Goal: Task Accomplishment & Management: Manage account settings

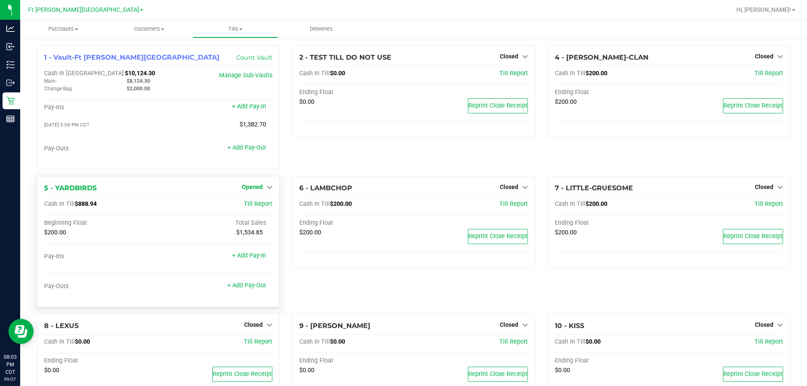
click at [248, 190] on span "Opened" at bounding box center [252, 187] width 21 height 7
click at [252, 208] on link "Close Till" at bounding box center [253, 204] width 23 height 7
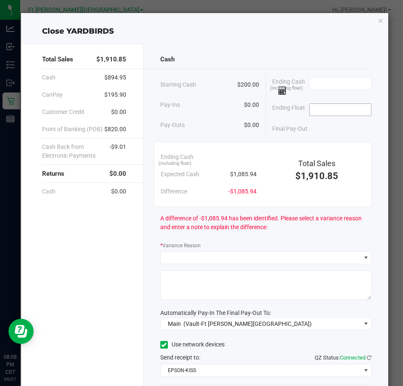
click at [322, 105] on input at bounding box center [340, 110] width 62 height 12
type input "$200.00"
click at [317, 81] on input at bounding box center [340, 84] width 62 height 12
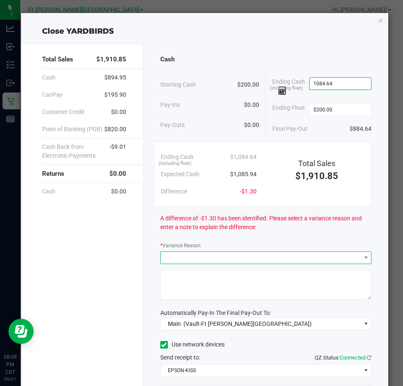
type input "$1,084.64"
click at [259, 260] on span at bounding box center [261, 258] width 200 height 12
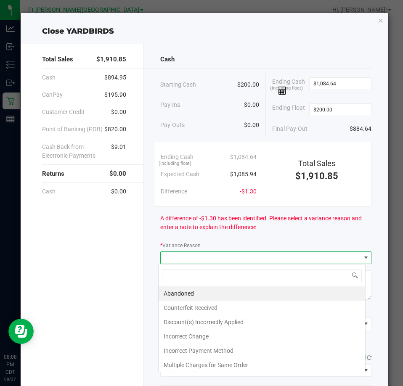
scroll to position [13, 208]
click at [259, 260] on span at bounding box center [261, 258] width 200 height 12
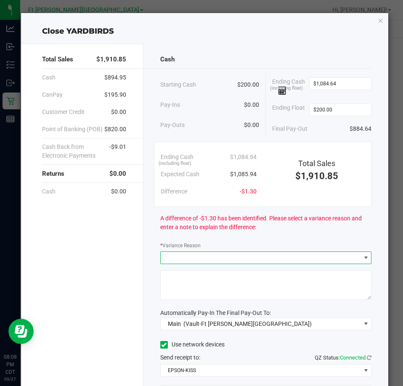
click at [259, 260] on span at bounding box center [261, 258] width 200 height 12
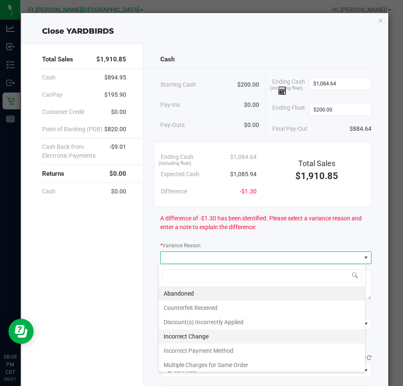
click at [201, 338] on li "Incorrect Change" at bounding box center [261, 336] width 206 height 14
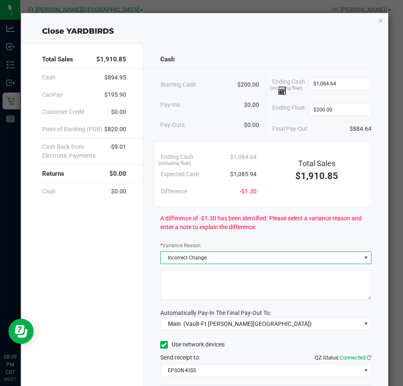
click at [209, 280] on textarea at bounding box center [265, 284] width 211 height 29
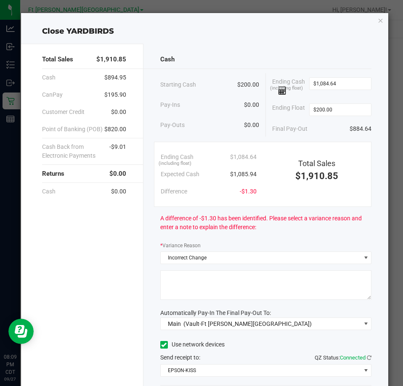
click at [209, 280] on textarea at bounding box center [265, 284] width 211 height 29
click at [175, 281] on textarea at bounding box center [265, 284] width 211 height 29
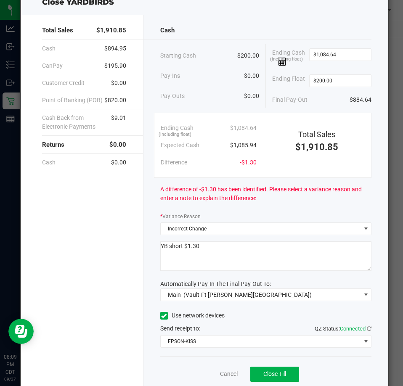
scroll to position [59, 0]
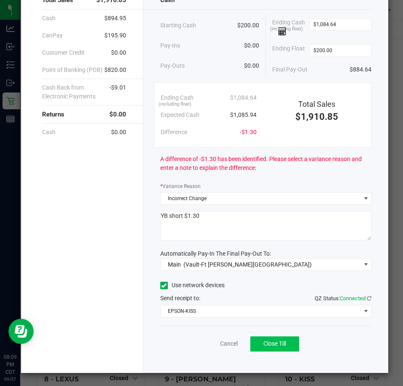
type textarea "YB short $1.30"
click at [277, 349] on button "Close Till" at bounding box center [274, 343] width 49 height 15
click at [212, 343] on link "Dismiss" at bounding box center [210, 343] width 20 height 9
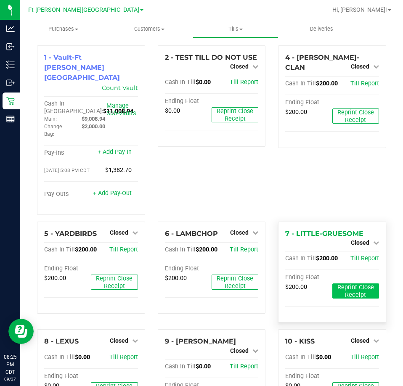
scroll to position [168, 0]
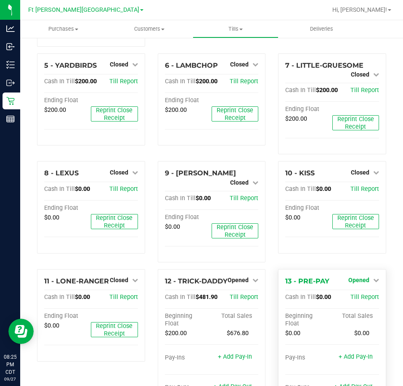
click at [373, 277] on icon at bounding box center [376, 280] width 6 height 6
click at [365, 293] on div "Close Till" at bounding box center [359, 298] width 62 height 11
click at [359, 294] on link "Close Till" at bounding box center [359, 297] width 23 height 7
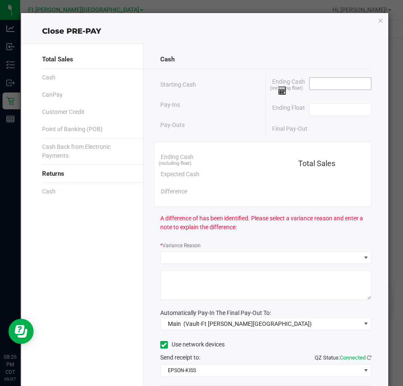
click at [330, 82] on input at bounding box center [340, 84] width 62 height 12
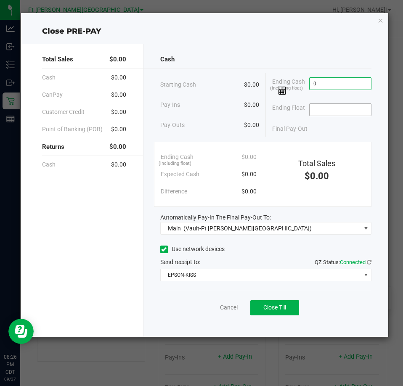
type input "$0.00"
click at [333, 111] on input at bounding box center [340, 110] width 62 height 12
type input "$0.00"
click at [281, 313] on button "Close Till" at bounding box center [274, 307] width 49 height 15
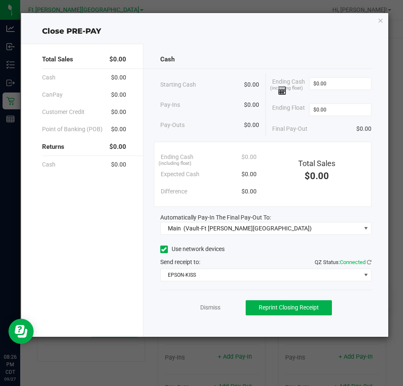
click at [207, 312] on div "Dismiss Reprint Closing Receipt" at bounding box center [265, 306] width 211 height 32
click at [211, 308] on link "Dismiss" at bounding box center [210, 307] width 20 height 9
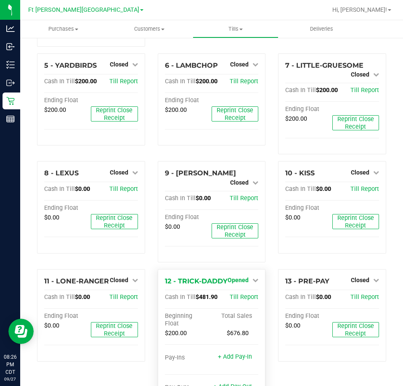
click at [232, 277] on span "Opened" at bounding box center [237, 280] width 21 height 7
click at [240, 294] on link "Close Till" at bounding box center [239, 297] width 23 height 7
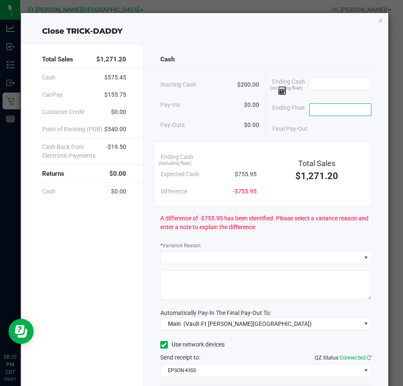
click at [324, 114] on input at bounding box center [340, 110] width 62 height 12
type input "$200.00"
click at [323, 81] on input at bounding box center [340, 84] width 62 height 12
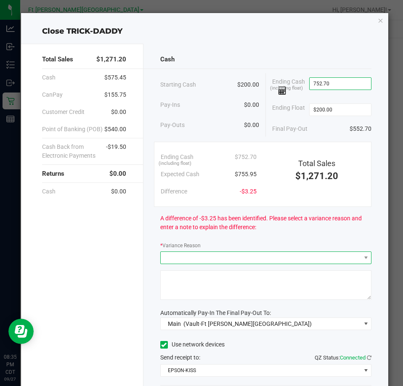
type input "$752.70"
click at [210, 256] on span at bounding box center [261, 258] width 200 height 12
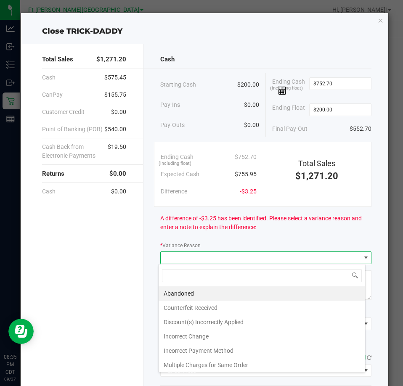
scroll to position [13, 208]
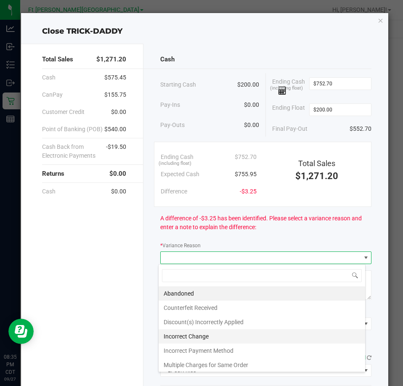
click at [193, 337] on li "Incorrect Change" at bounding box center [261, 336] width 206 height 14
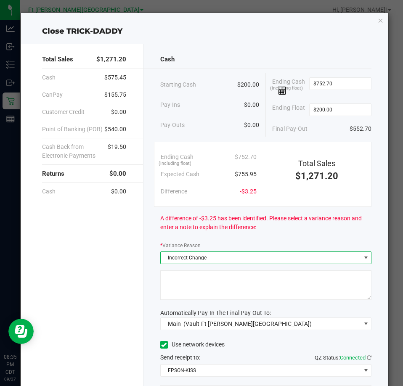
click at [163, 280] on textarea at bounding box center [265, 284] width 211 height 29
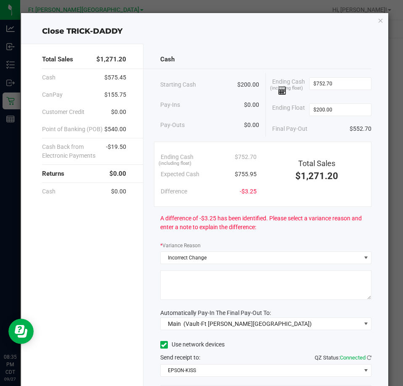
click at [163, 280] on textarea at bounding box center [265, 284] width 211 height 29
click at [178, 281] on textarea at bounding box center [265, 284] width 211 height 29
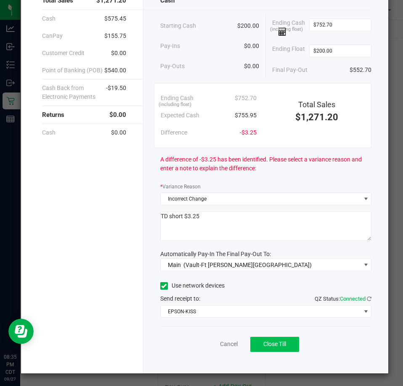
scroll to position [59, 0]
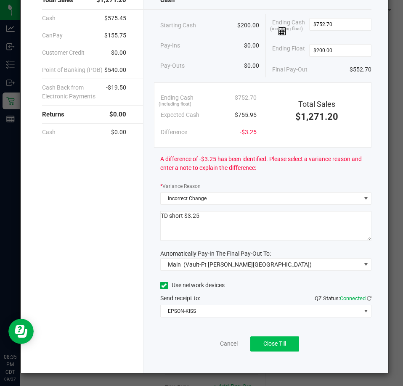
type textarea "TD short $3.25"
click at [285, 346] on button "Close Till" at bounding box center [274, 343] width 49 height 15
click at [203, 344] on link "Dismiss" at bounding box center [210, 343] width 20 height 9
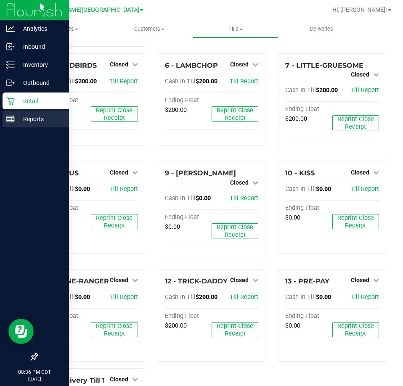
click at [33, 124] on div "Reports" at bounding box center [36, 119] width 66 height 17
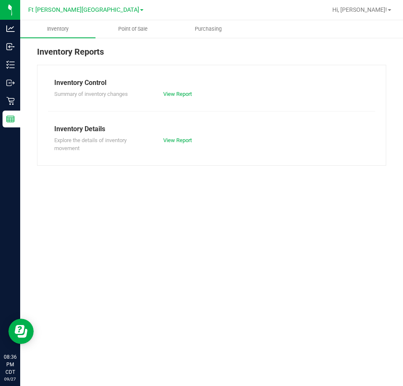
click at [140, 20] on nav "Ft [PERSON_NAME] Beach WC Hi, [PERSON_NAME]!" at bounding box center [211, 10] width 383 height 20
click at [140, 28] on span "Point of Sale" at bounding box center [133, 29] width 52 height 8
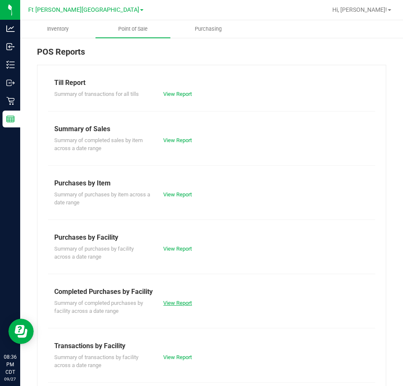
click at [185, 304] on link "View Report" at bounding box center [177, 303] width 29 height 6
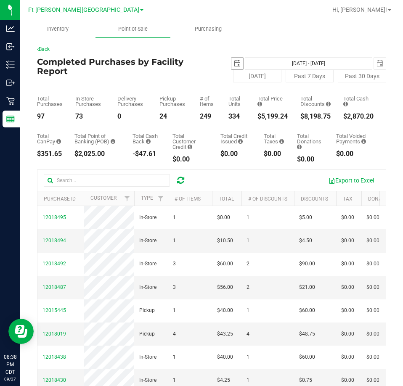
click at [234, 62] on span "select" at bounding box center [237, 63] width 7 height 7
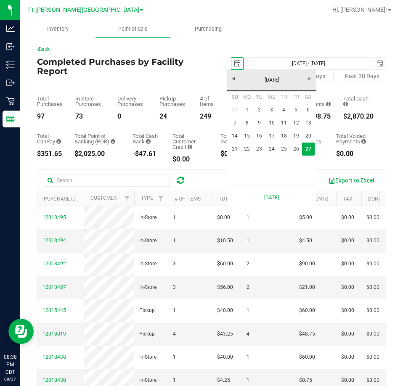
scroll to position [0, 21]
click at [231, 151] on link "21" at bounding box center [235, 149] width 12 height 13
type input "[DATE]"
type input "[DATE] - [DATE]"
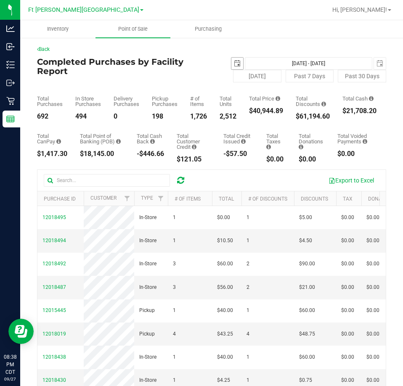
click at [234, 66] on span "select" at bounding box center [237, 63] width 7 height 7
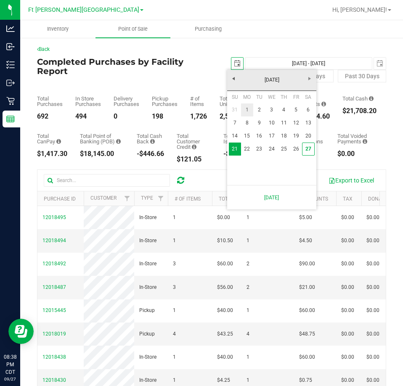
click at [246, 110] on link "1" at bounding box center [247, 109] width 12 height 13
type input "[DATE]"
type input "[DATE] - [DATE]"
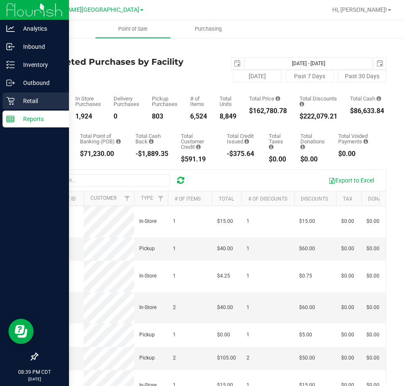
click at [37, 103] on p "Retail" at bounding box center [40, 101] width 50 height 10
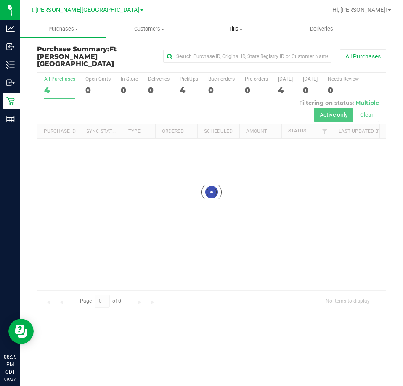
click at [240, 31] on span "Tills" at bounding box center [235, 29] width 85 height 8
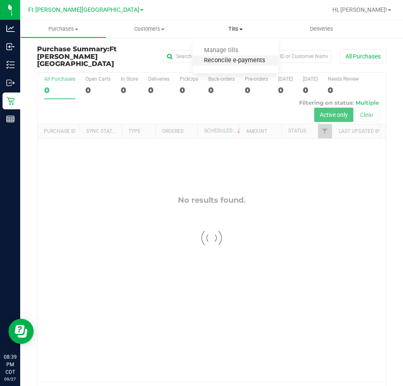
click at [237, 61] on span "Reconcile e-payments" at bounding box center [235, 60] width 84 height 7
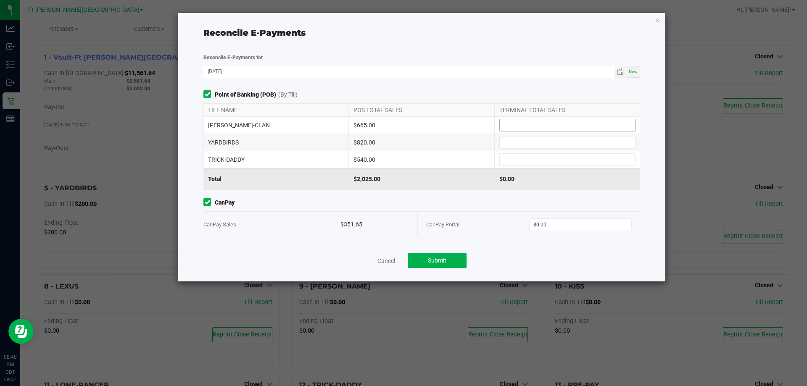
click at [555, 124] on input at bounding box center [567, 125] width 135 height 12
type input "$665.00"
type input "$820.00"
type input "$540.00"
type input "$351.65"
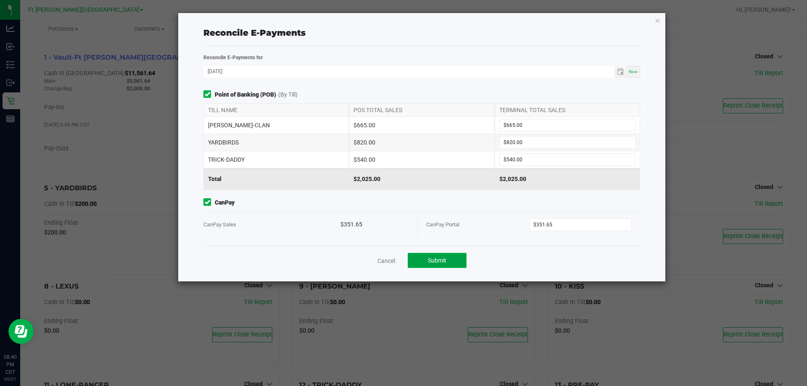
click at [462, 256] on button "Submit" at bounding box center [437, 260] width 59 height 15
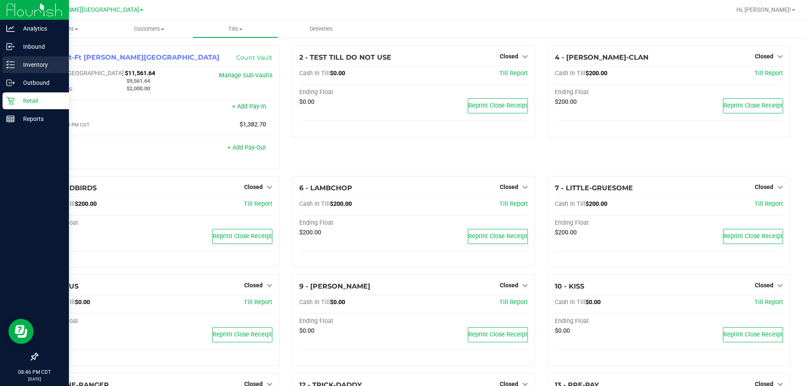
click at [35, 64] on p "Inventory" at bounding box center [40, 65] width 50 height 10
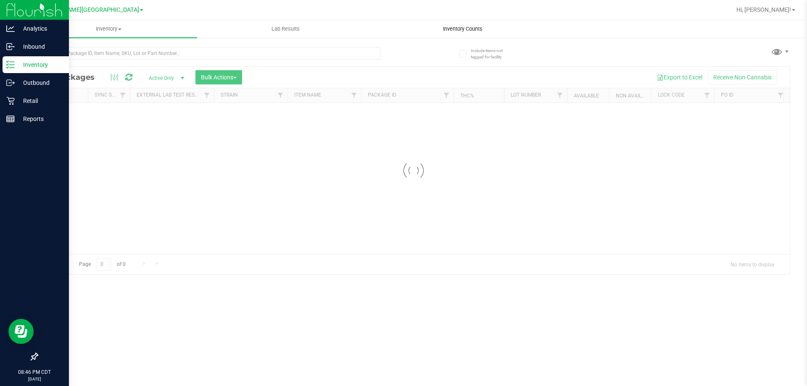
click at [470, 30] on span "Inventory Counts" at bounding box center [463, 29] width 62 height 8
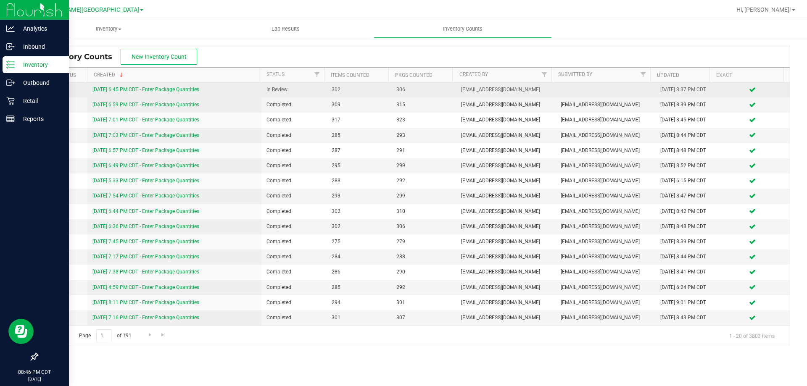
click at [169, 87] on link "[DATE] 6:45 PM CDT - Enter Package Quantities" at bounding box center [145, 90] width 107 height 6
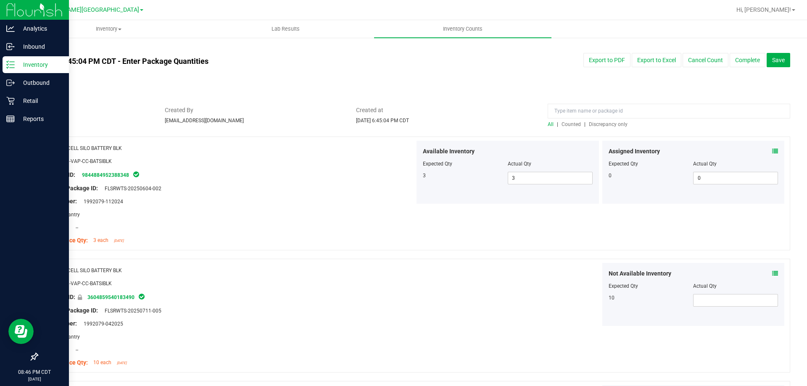
click at [598, 123] on span "Discrepancy only" at bounding box center [608, 124] width 39 height 6
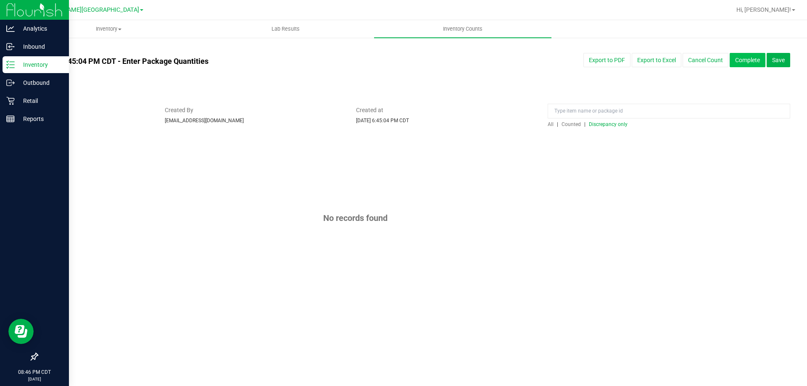
click at [751, 64] on button "Complete" at bounding box center [748, 60] width 36 height 14
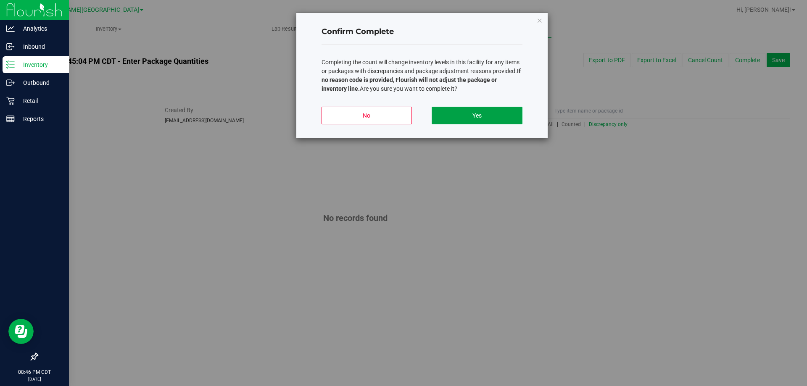
click at [493, 119] on button "Yes" at bounding box center [477, 116] width 90 height 18
